Goal: Check status: Check status

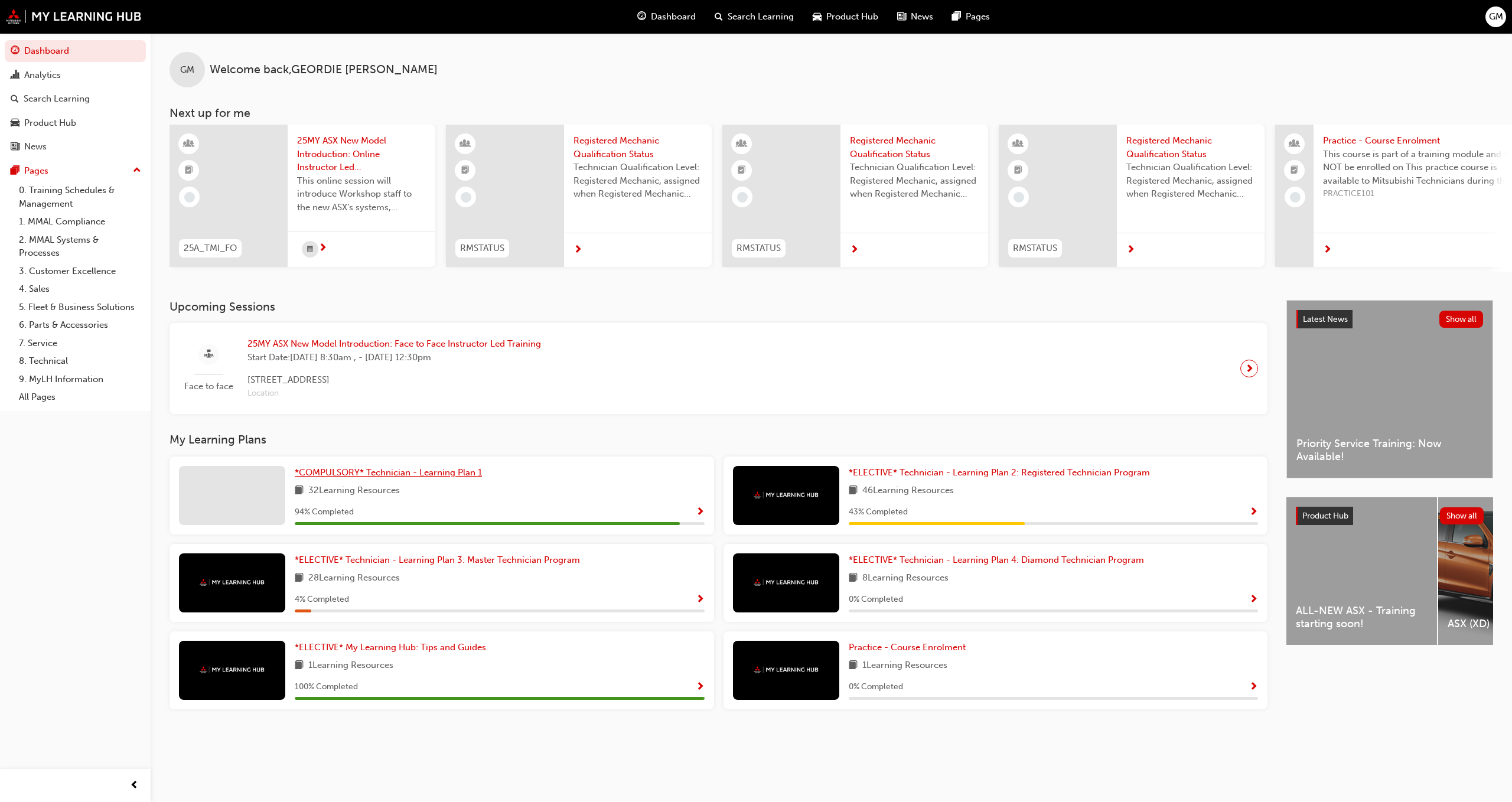
click at [384, 471] on link "*COMPULSORY* Technician - Learning Plan 1" at bounding box center [391, 472] width 192 height 13
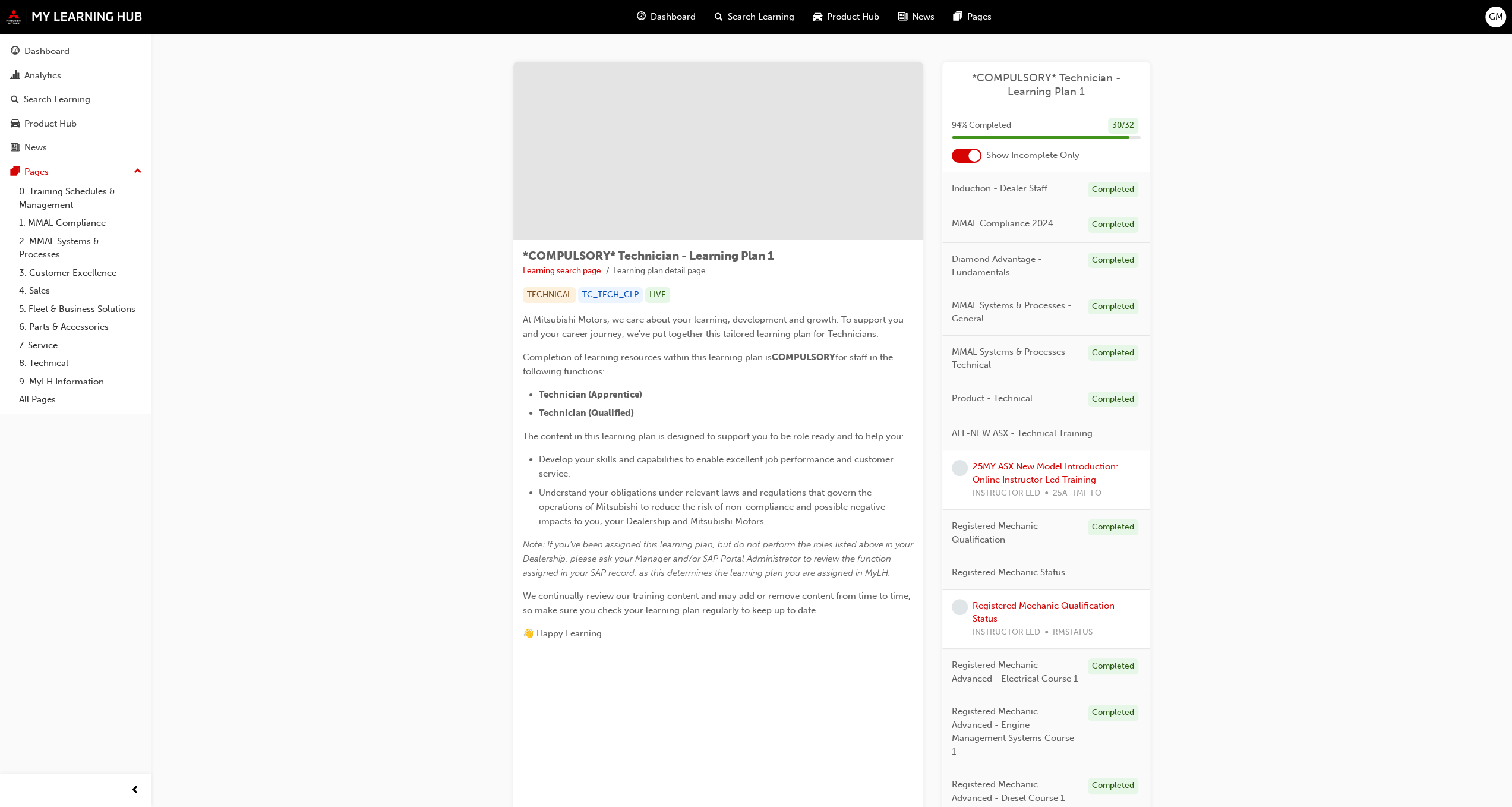
click at [970, 157] on div at bounding box center [974, 155] width 12 height 12
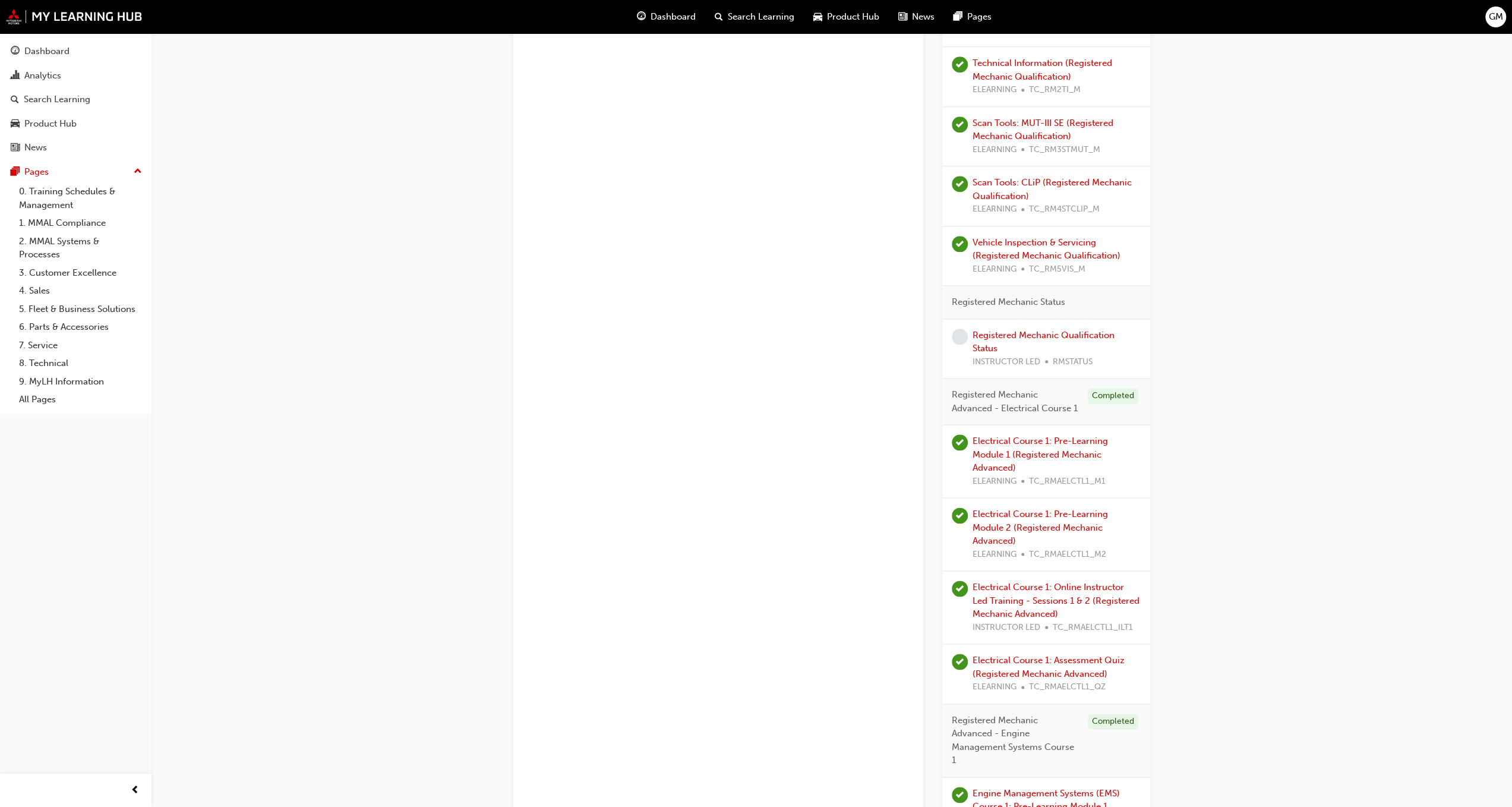
scroll to position [1244, 0]
click at [1002, 336] on div "Registered Mechanic Qualification Status INSTRUCTOR LED RMSTATUS" at bounding box center [1056, 350] width 168 height 41
click at [996, 333] on link "Registered Mechanic Qualification Status" at bounding box center [1043, 343] width 142 height 24
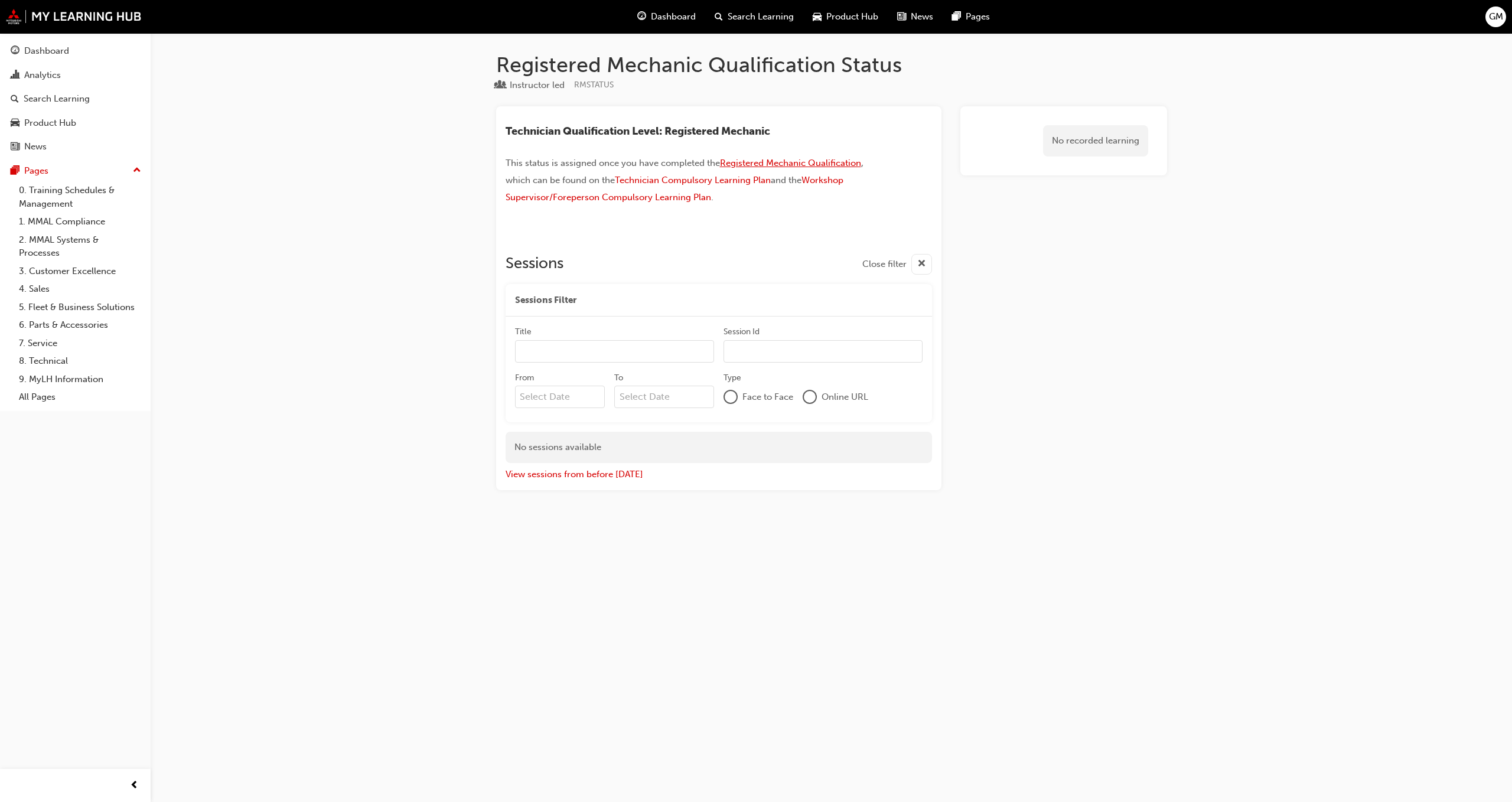
click at [770, 163] on span "Registered Mechanic Qualification" at bounding box center [791, 163] width 141 height 11
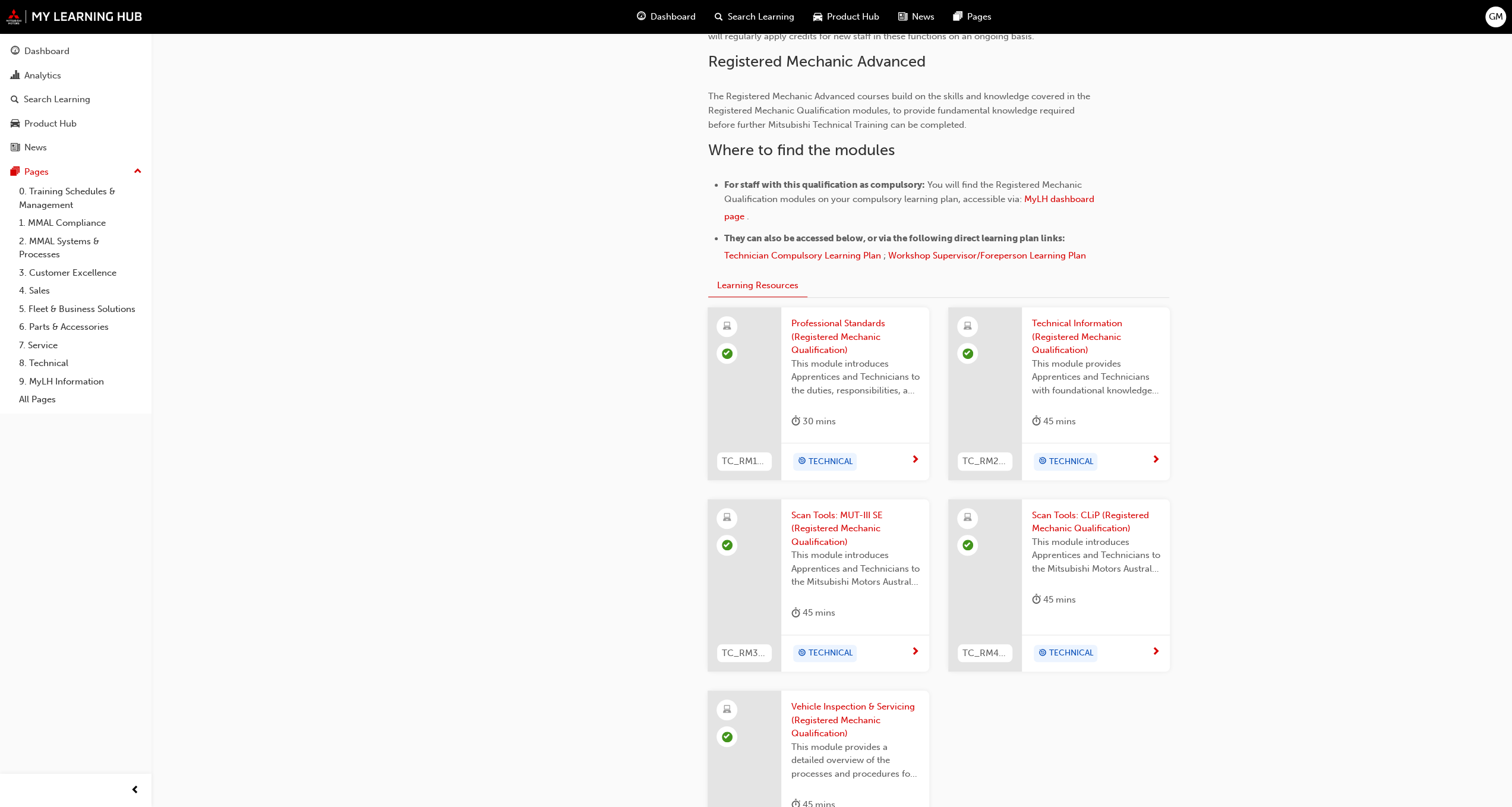
scroll to position [681, 0]
click at [46, 54] on div "Dashboard" at bounding box center [47, 51] width 45 height 14
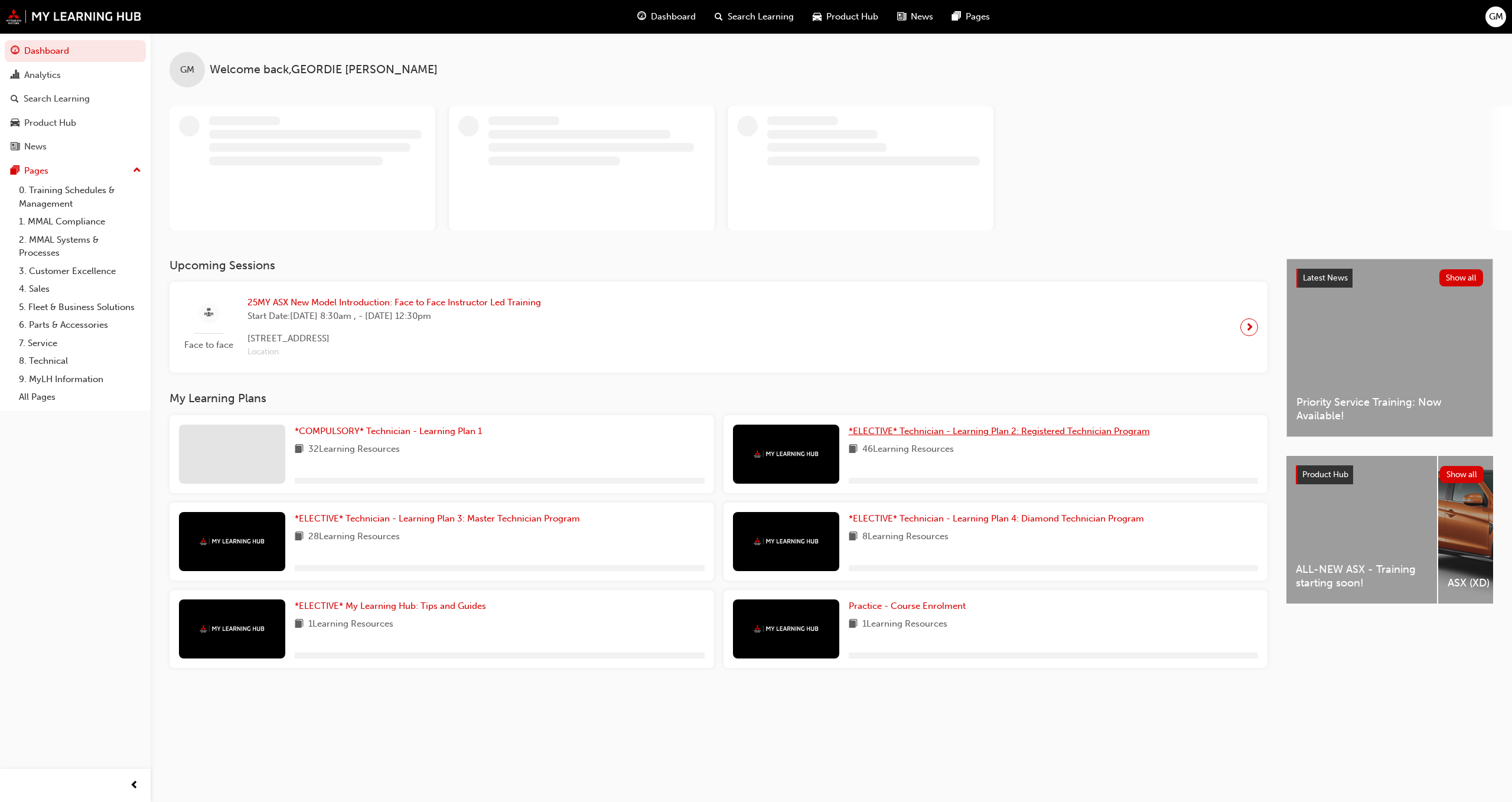
click at [876, 430] on span "*ELECTIVE* Technician - Learning Plan 2: Registered Technician Program" at bounding box center [999, 431] width 301 height 11
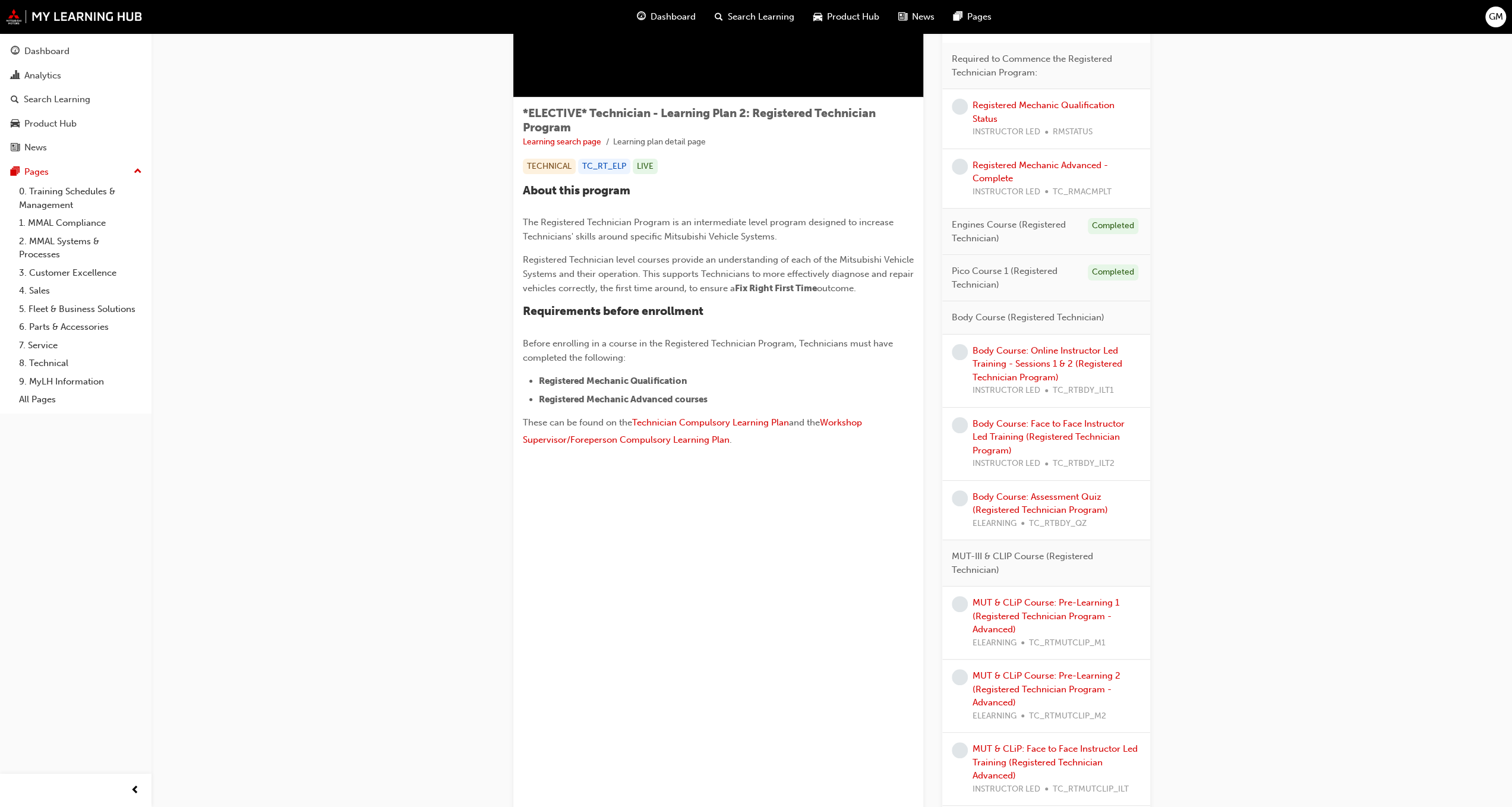
scroll to position [119, 0]
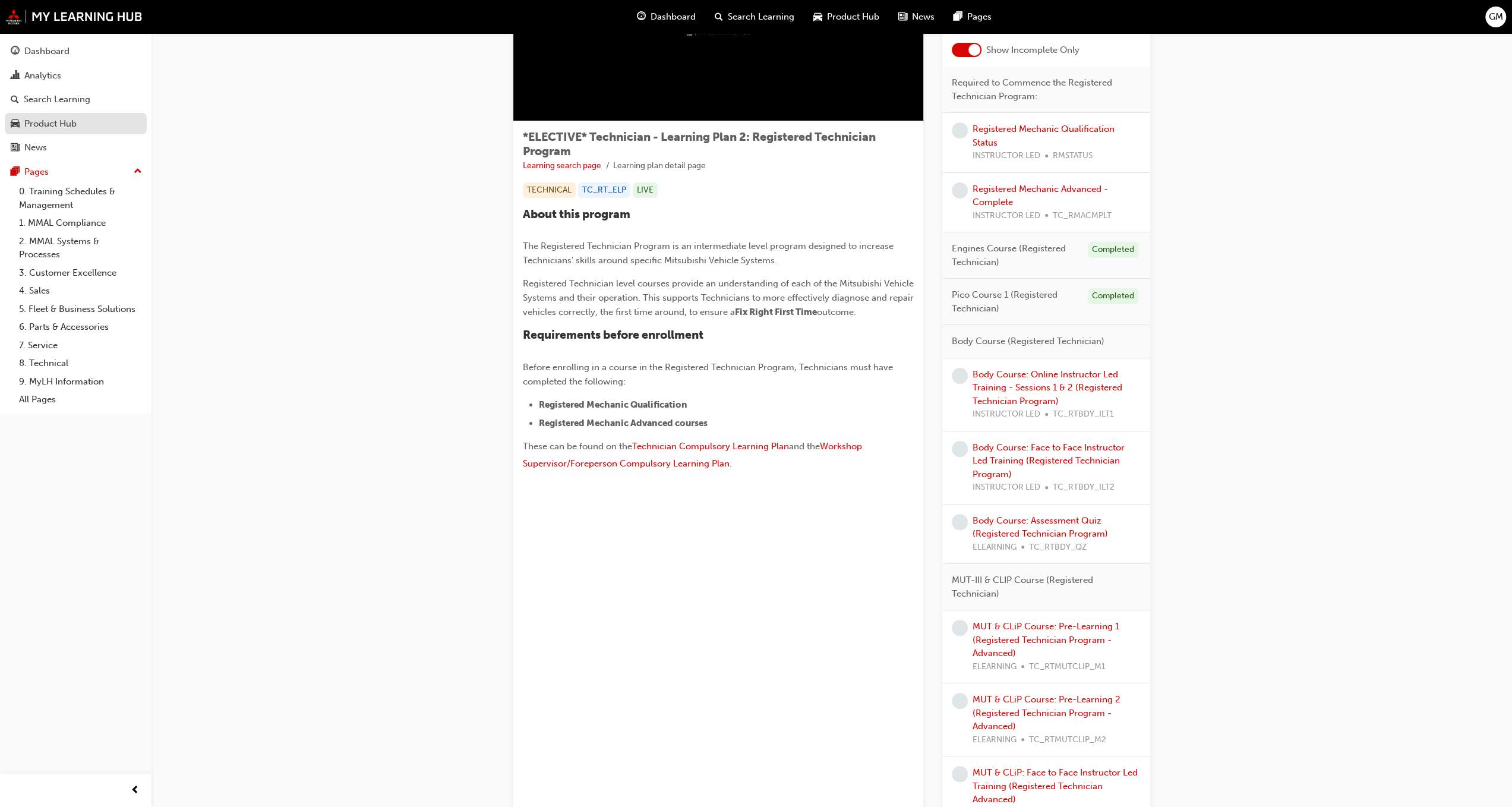
click at [26, 130] on link "Product Hub" at bounding box center [75, 124] width 142 height 22
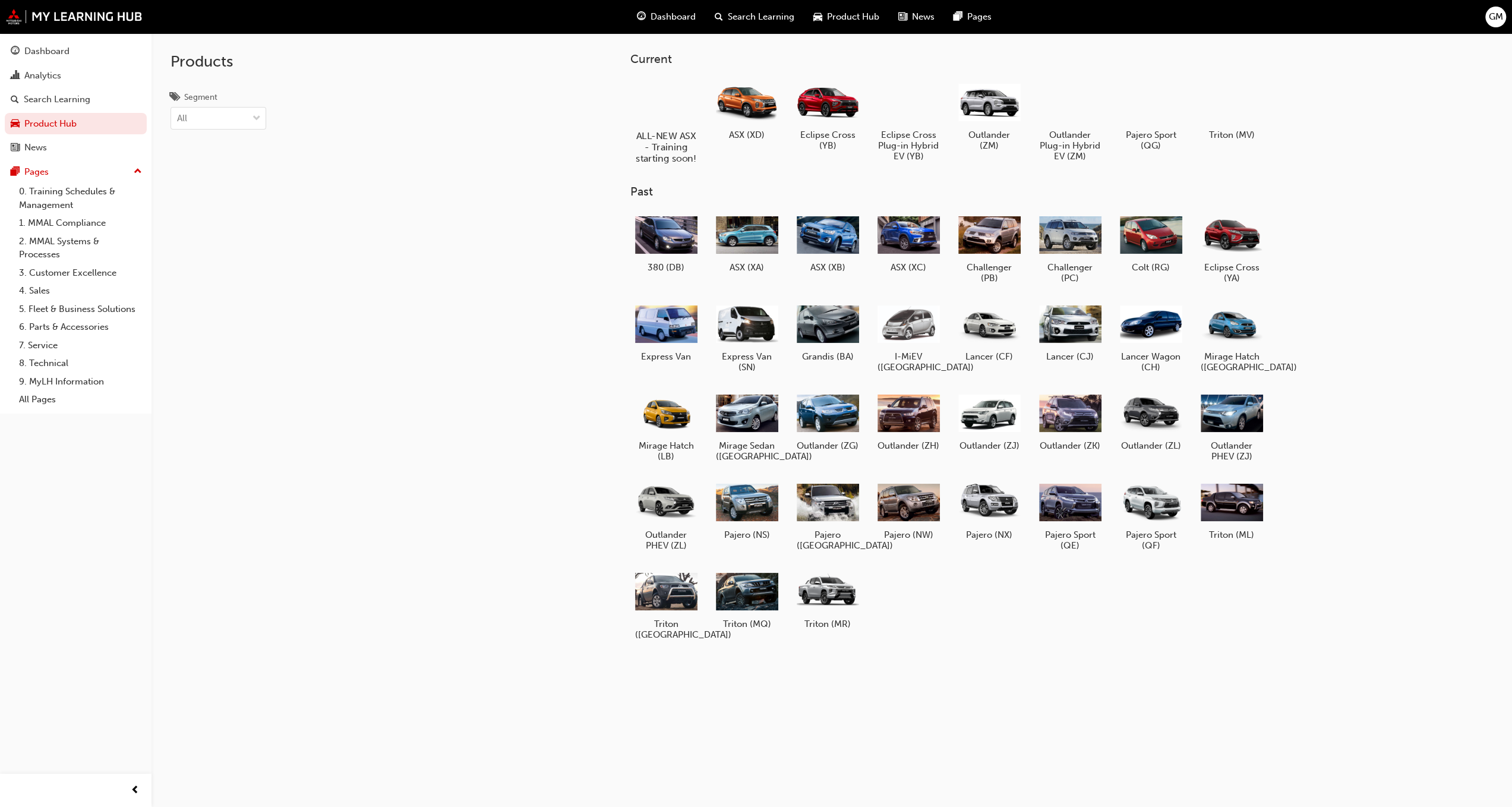
click at [666, 103] on div at bounding box center [666, 102] width 66 height 48
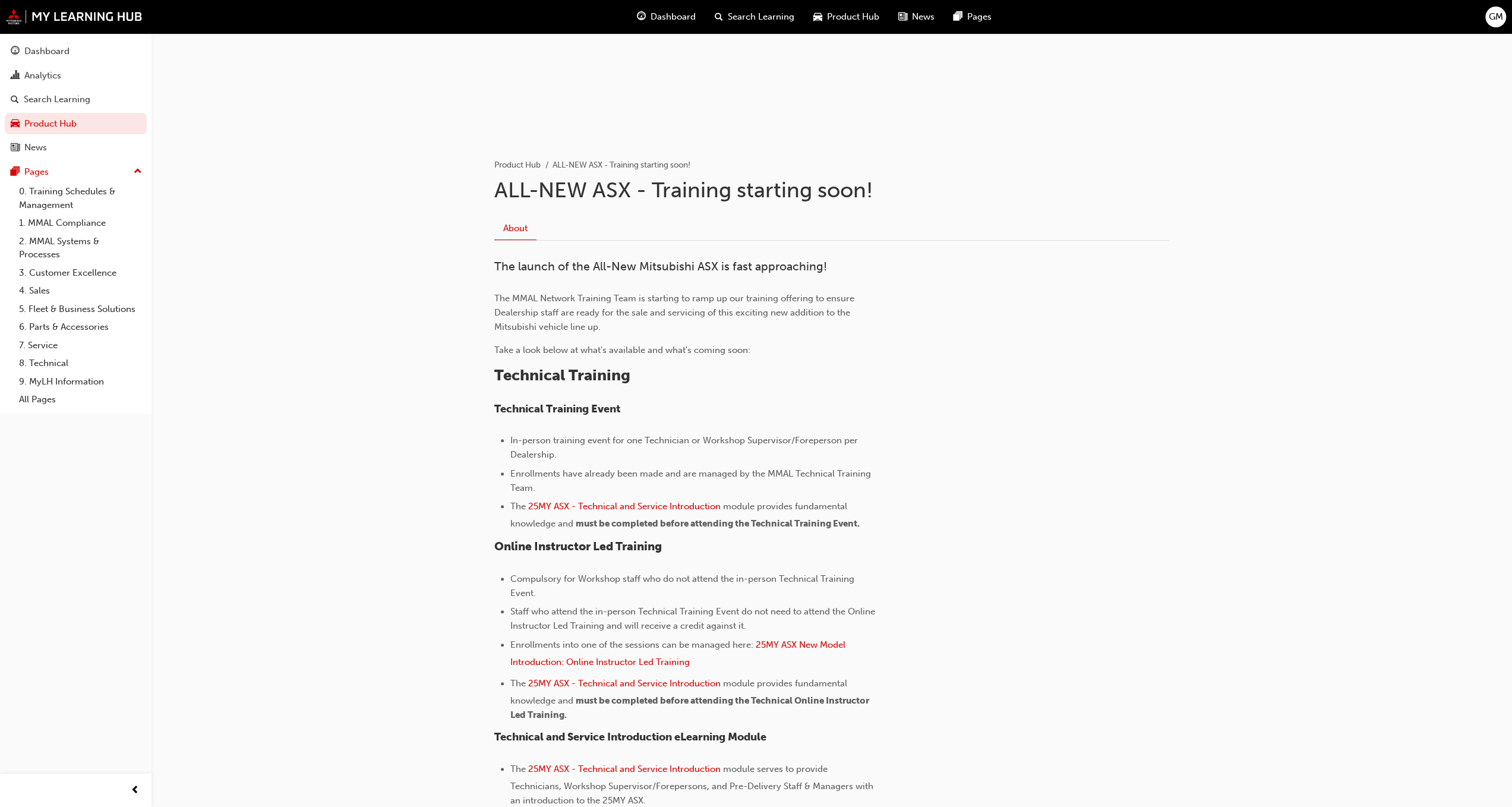
scroll to position [79, 0]
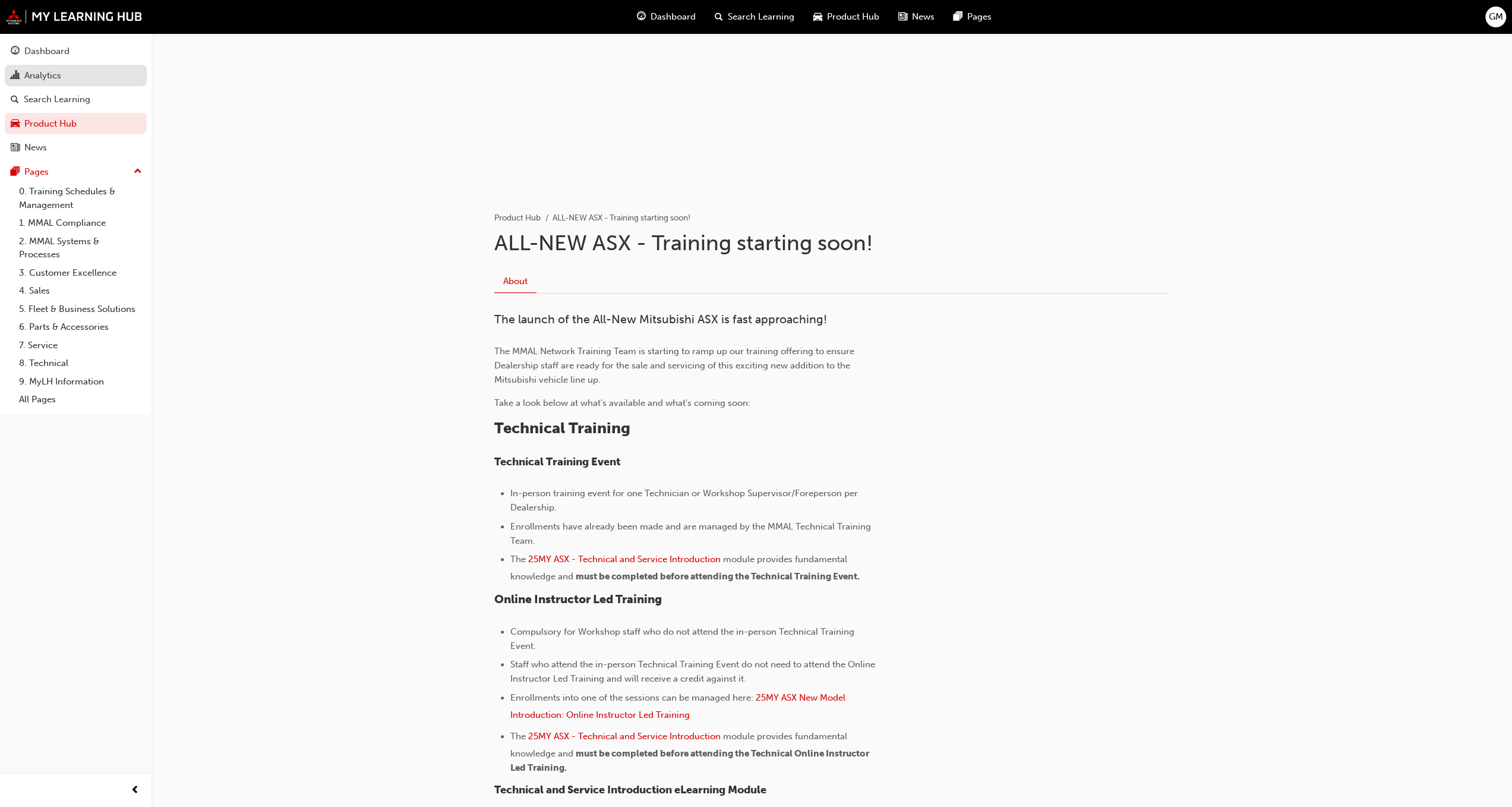
click at [64, 79] on div "Analytics" at bounding box center [76, 75] width 130 height 15
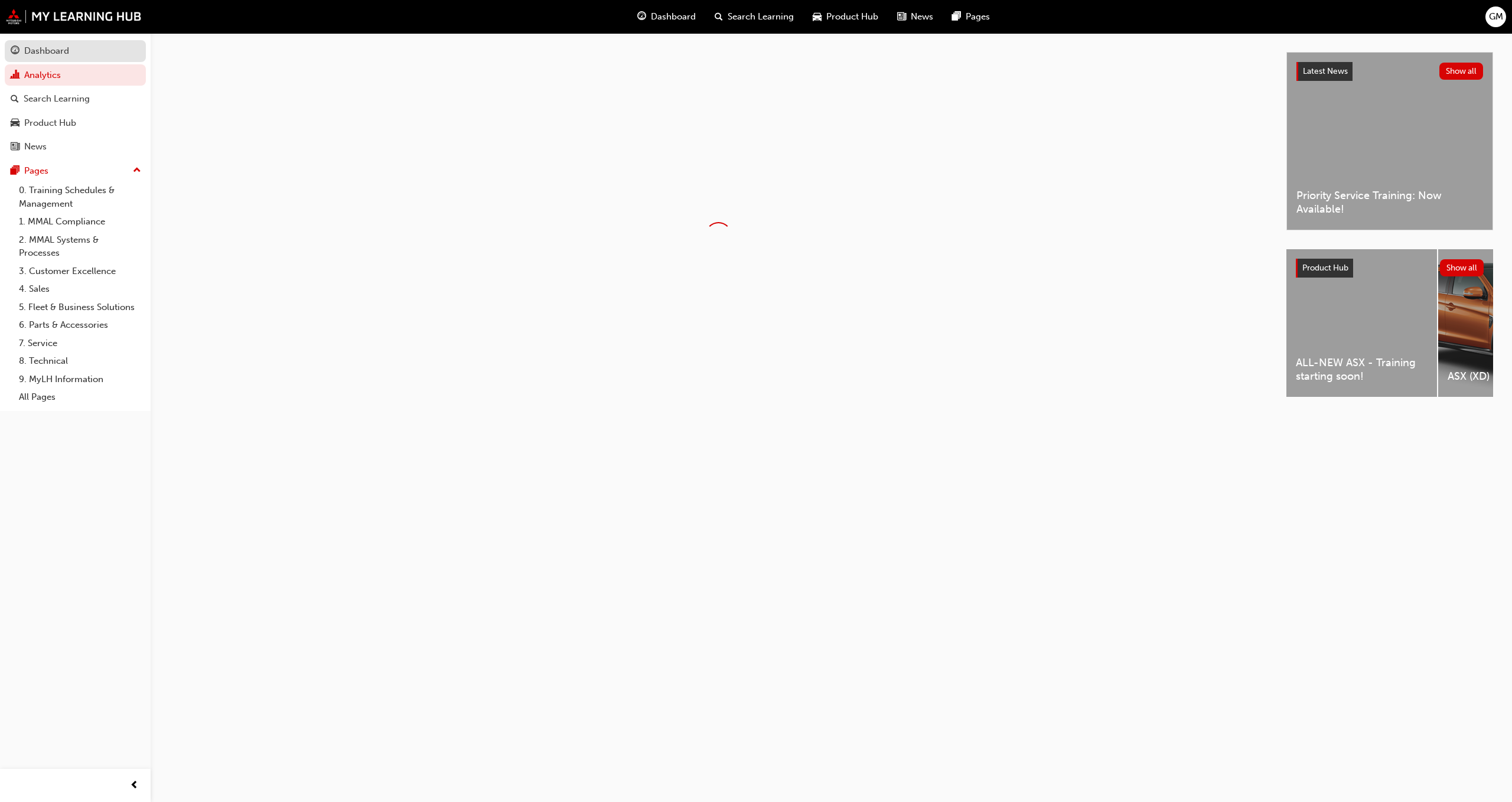
click at [65, 49] on div "Dashboard" at bounding box center [47, 51] width 45 height 13
click at [64, 67] on link "Analytics" at bounding box center [75, 75] width 141 height 22
click at [181, 94] on div "Gap Reports Overview of participant's progress against learning plans." at bounding box center [719, 110] width 1098 height 46
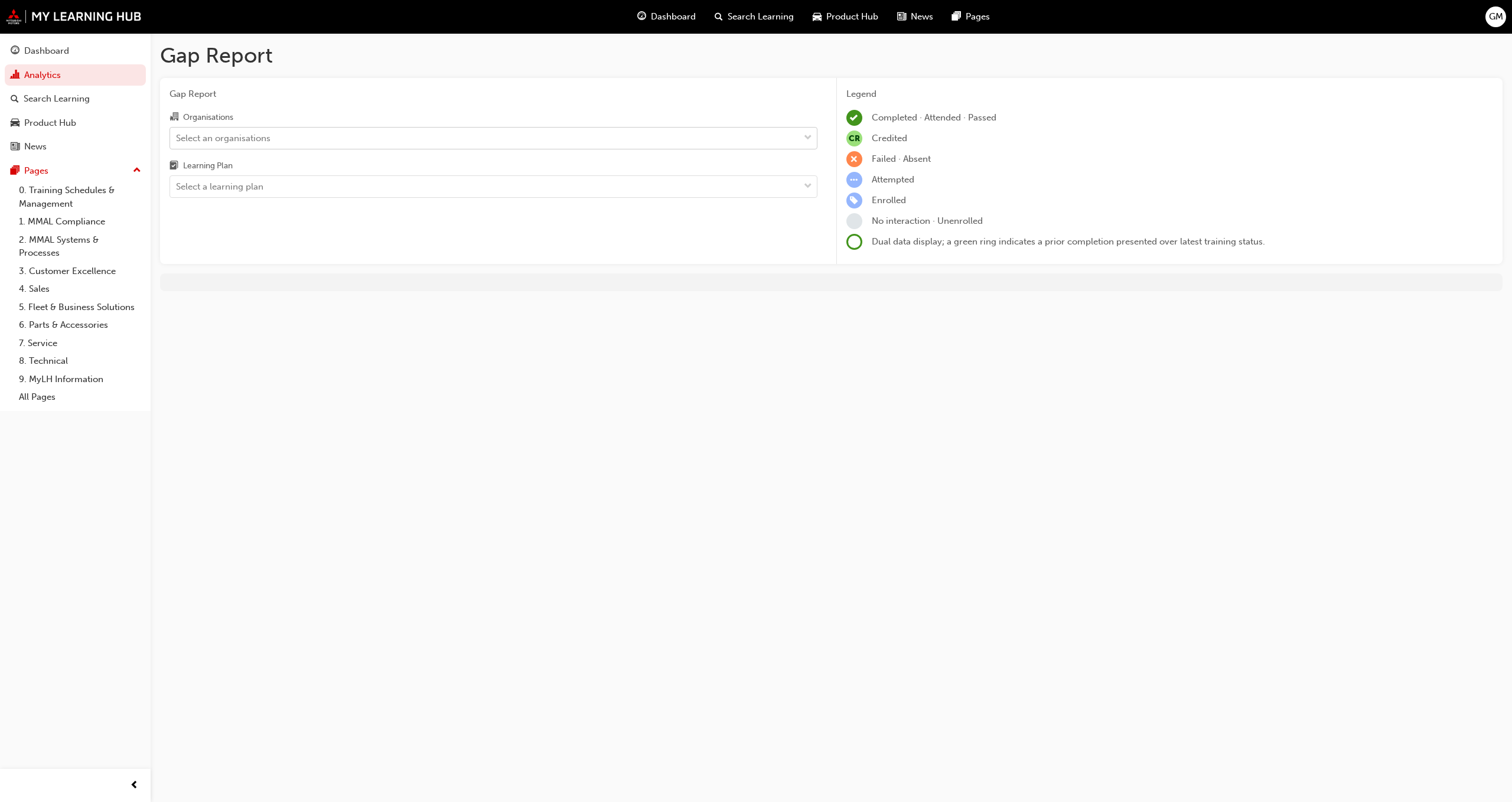
click at [248, 140] on div "Select an organisations" at bounding box center [223, 138] width 94 height 13
click at [177, 140] on input "Organisations Select an organisations" at bounding box center [177, 137] width 1 height 10
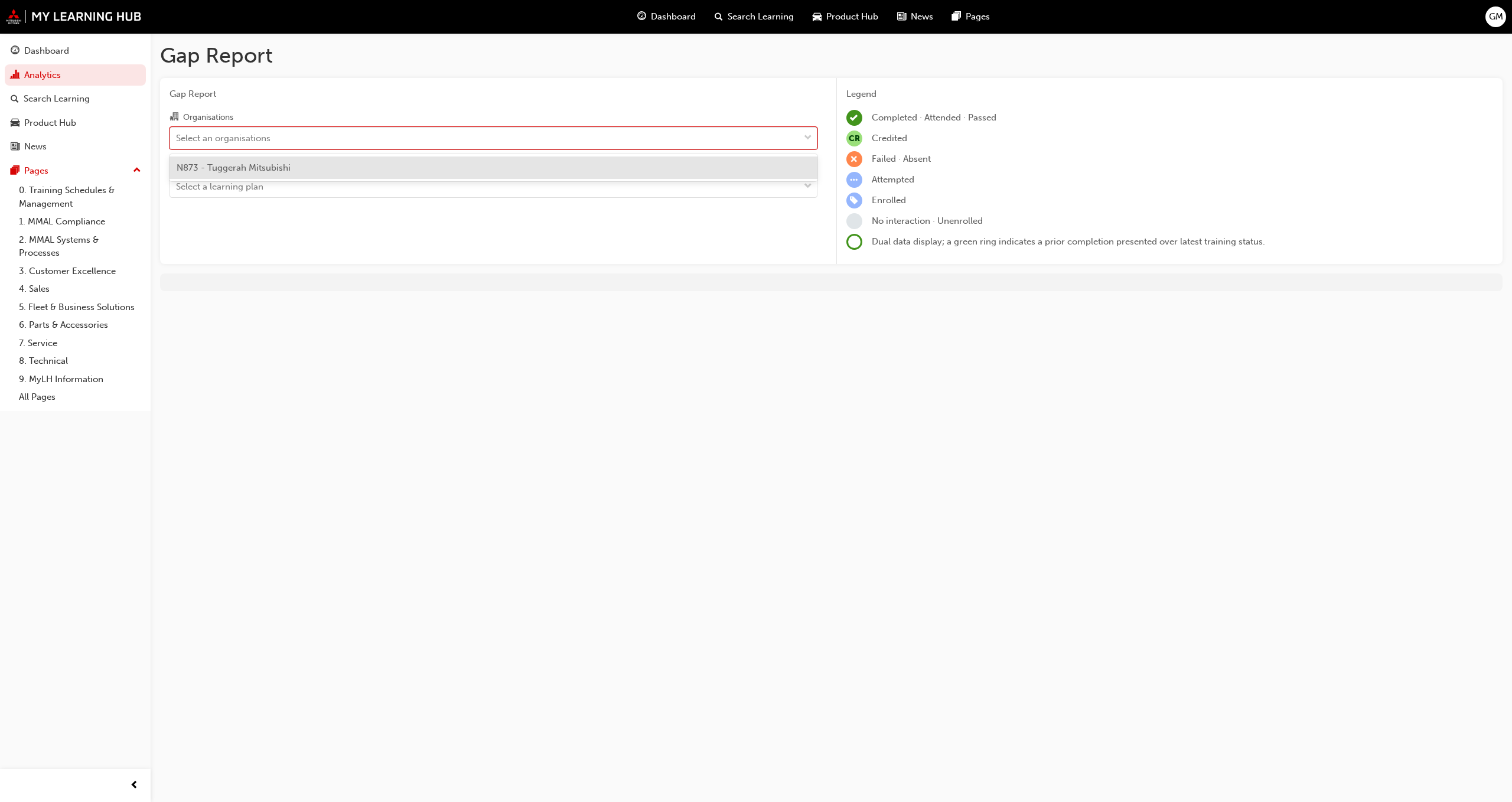
click at [247, 162] on span "N873 - Tuggerah Mitsubishi" at bounding box center [234, 167] width 114 height 11
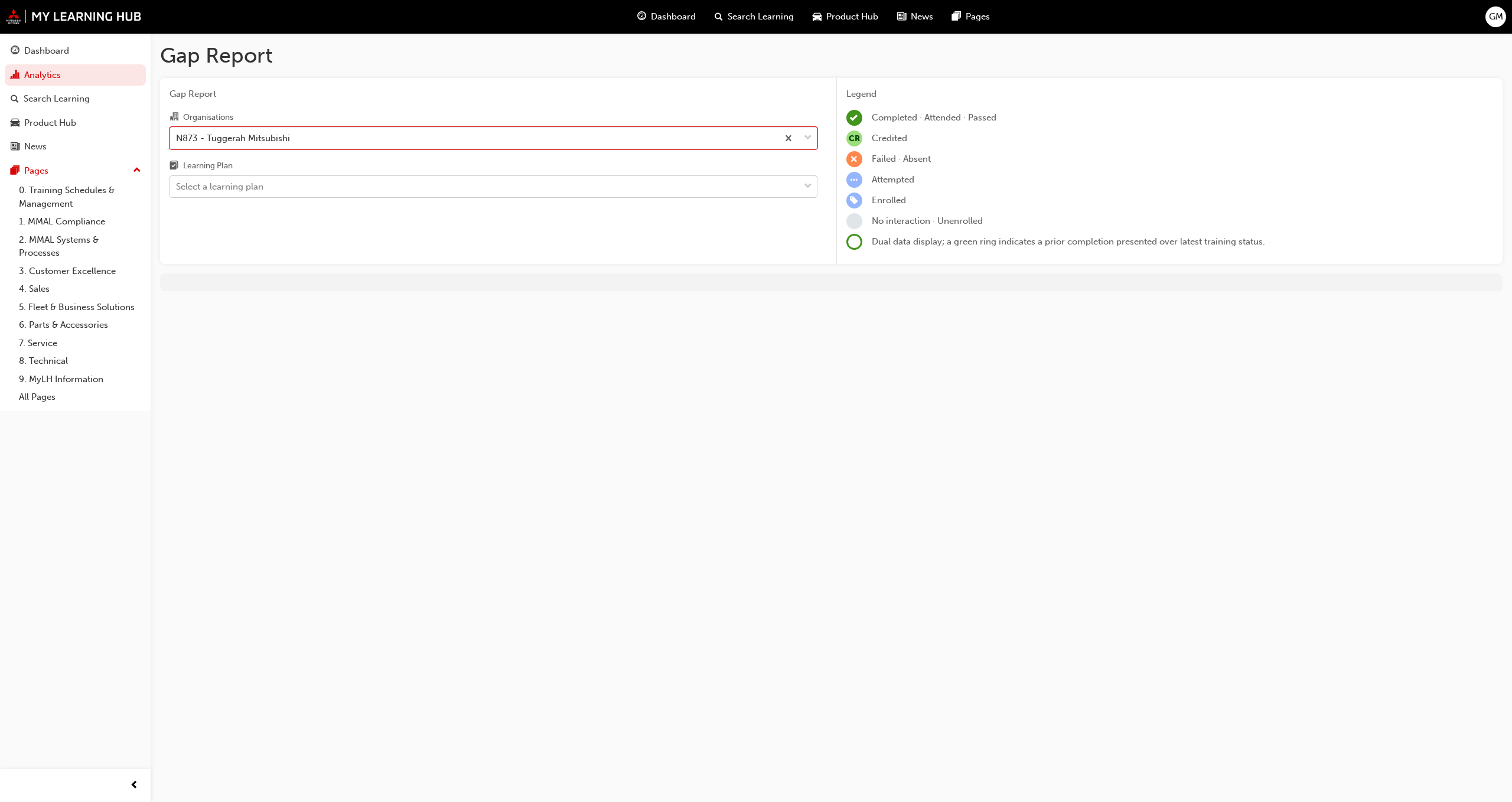
click at [263, 196] on div "Select a learning plan" at bounding box center [485, 187] width 629 height 20
click at [177, 192] on input "Learning Plan Select a learning plan" at bounding box center [177, 186] width 1 height 10
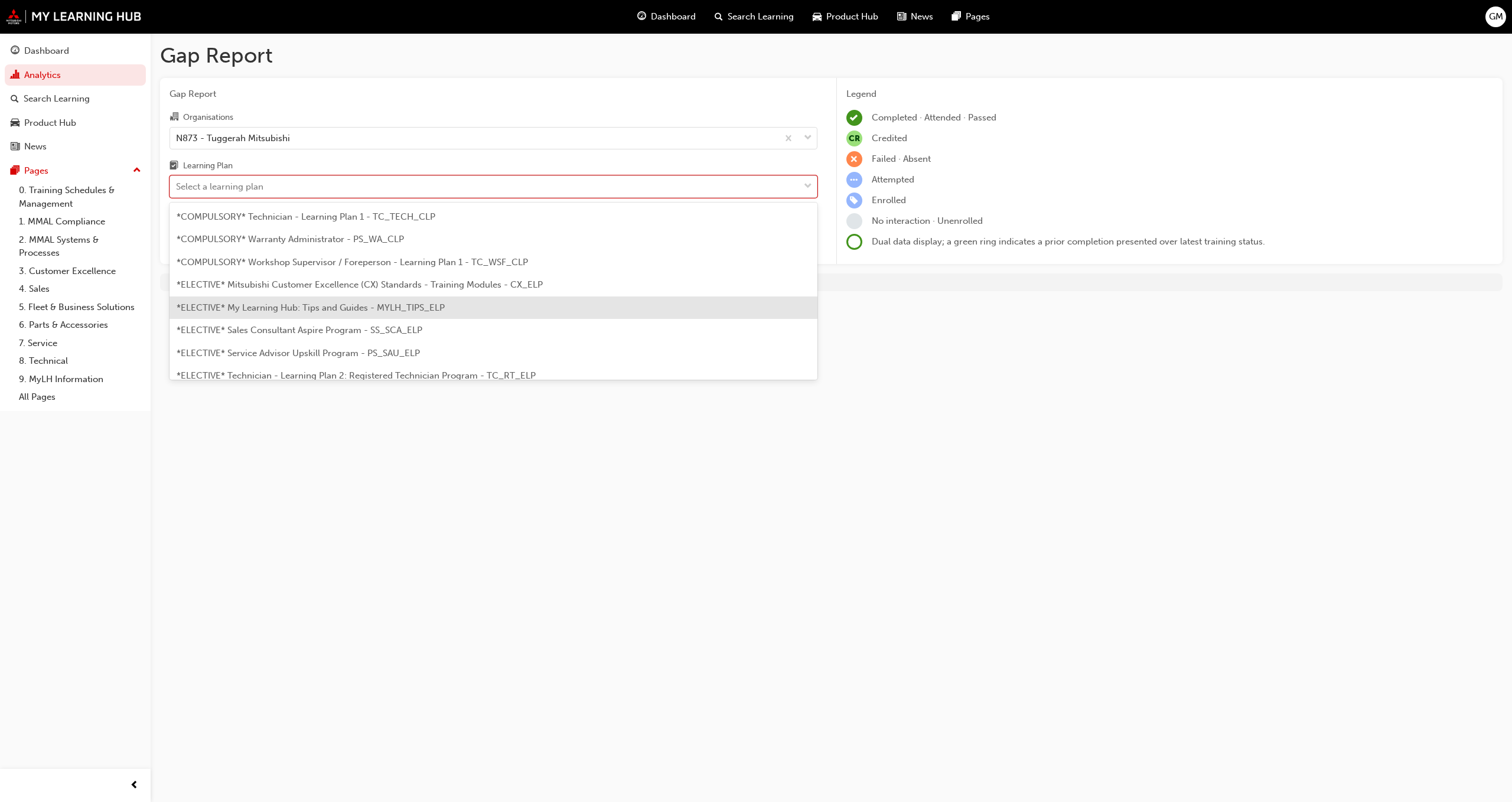
scroll to position [459, 0]
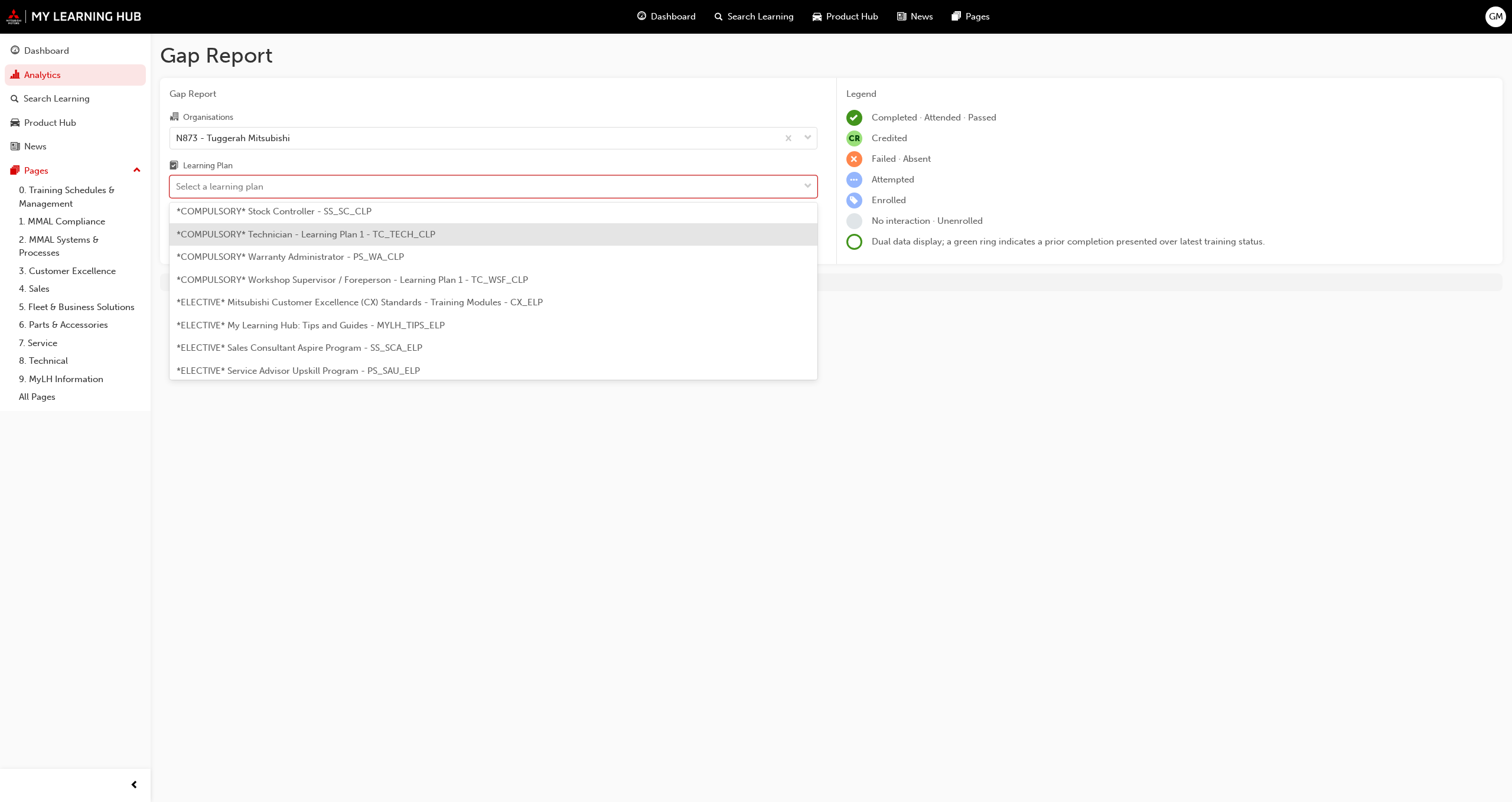
click at [340, 238] on span "*COMPULSORY* Technician - Learning Plan 1 - TC_TECH_CLP" at bounding box center [306, 234] width 259 height 11
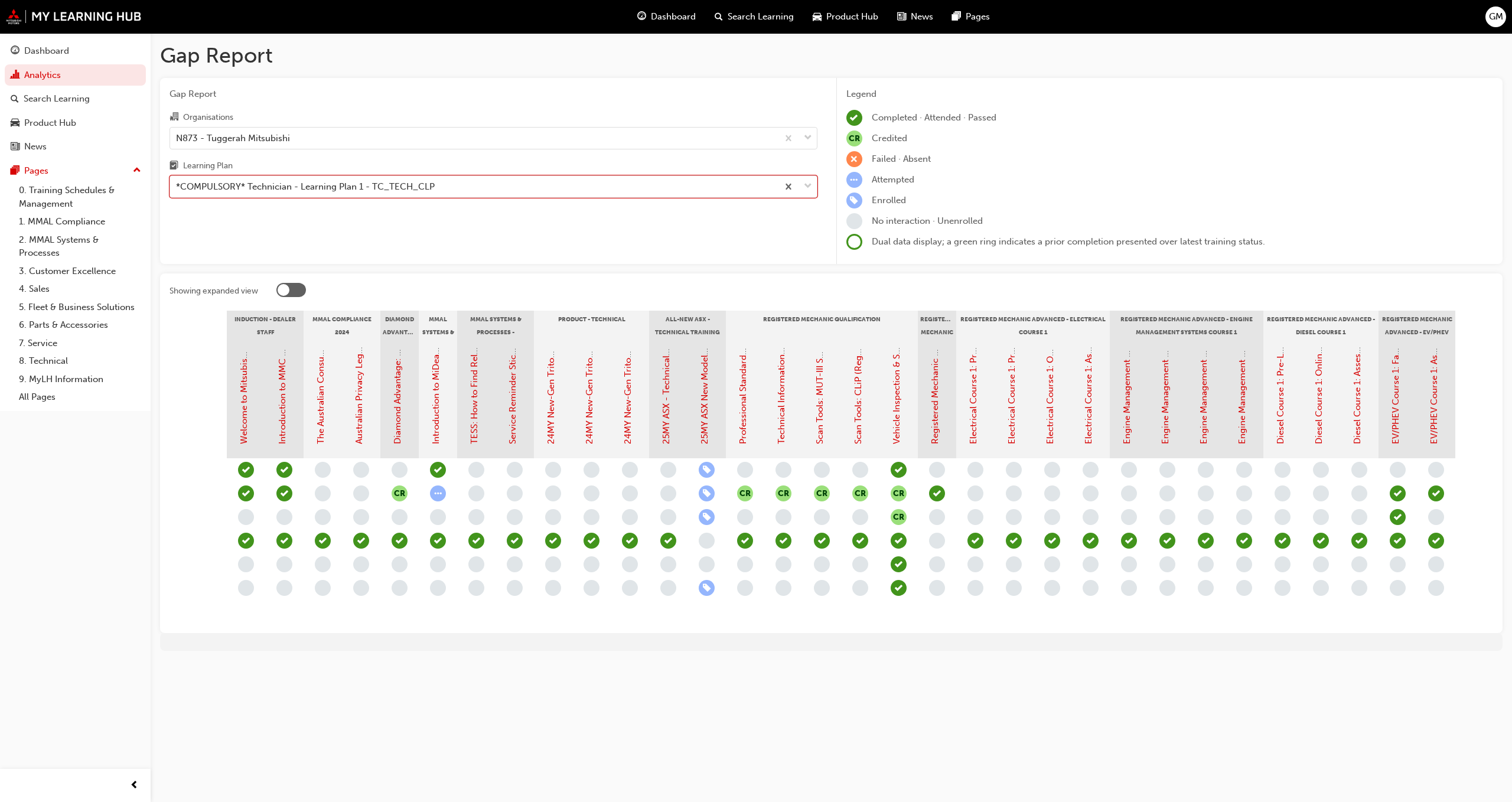
scroll to position [0, 97]
